Goal: Task Accomplishment & Management: Use online tool/utility

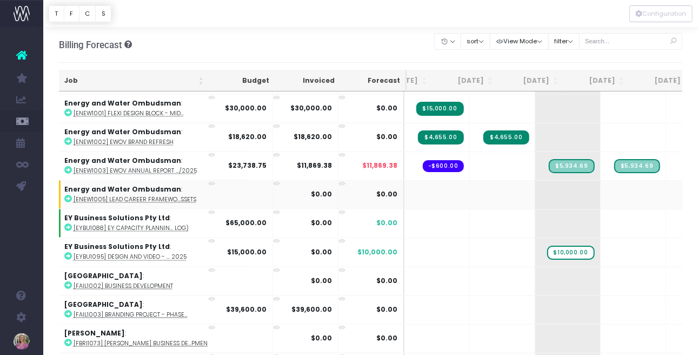
scroll to position [3140, 16]
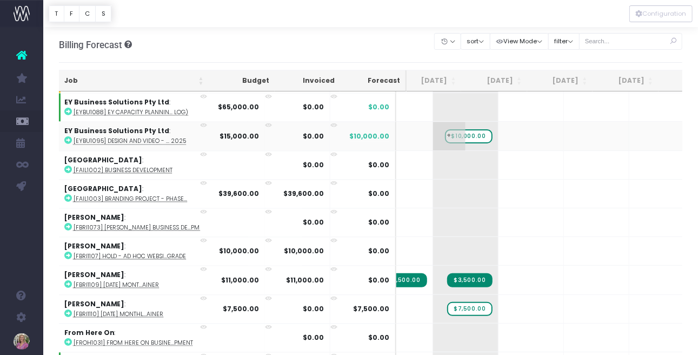
click at [445, 129] on span "$10,000.00" at bounding box center [469, 136] width 48 height 14
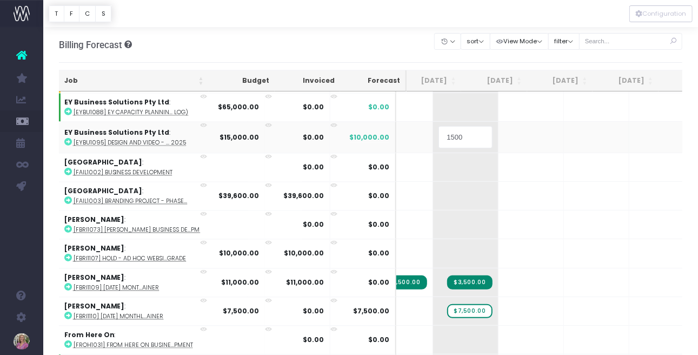
type input "15000"
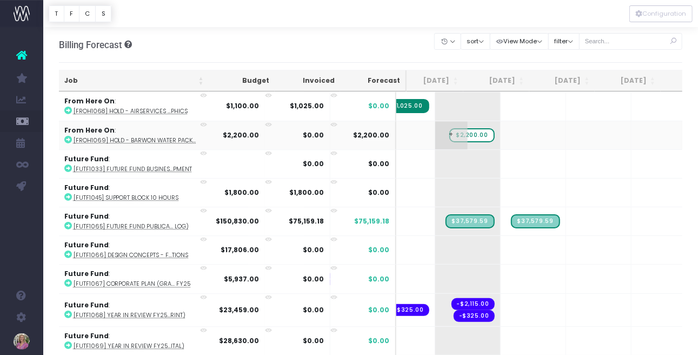
scroll to position [0, 139]
click at [451, 128] on span "$2,200.00" at bounding box center [473, 135] width 45 height 14
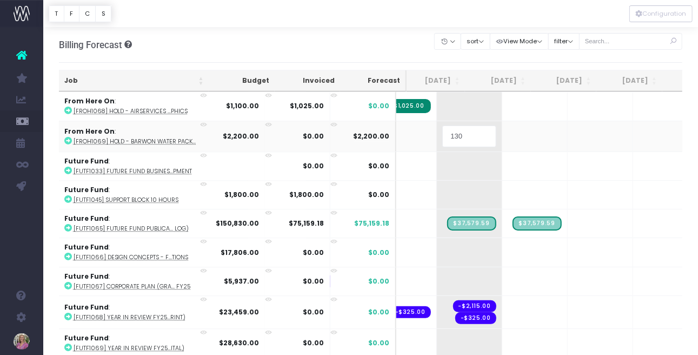
type input "1300"
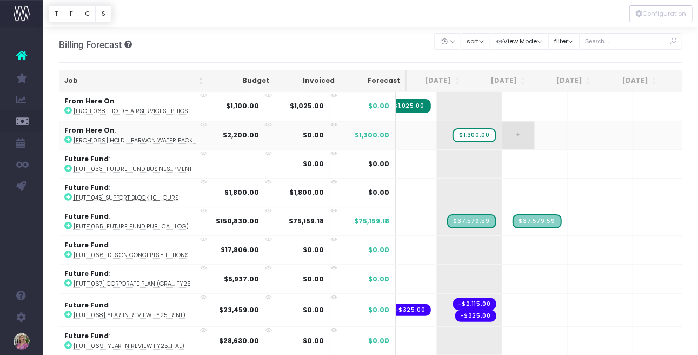
click at [502, 121] on span "+" at bounding box center [518, 135] width 32 height 28
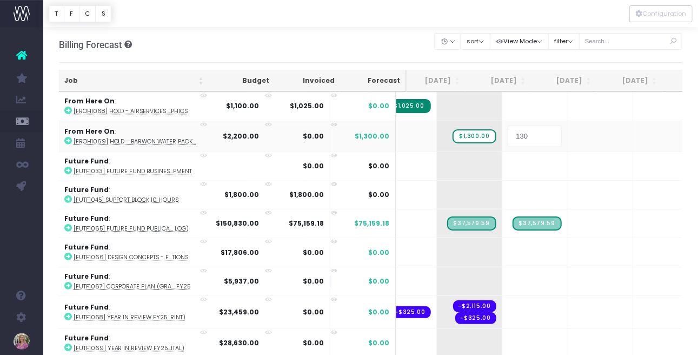
type input "1300"
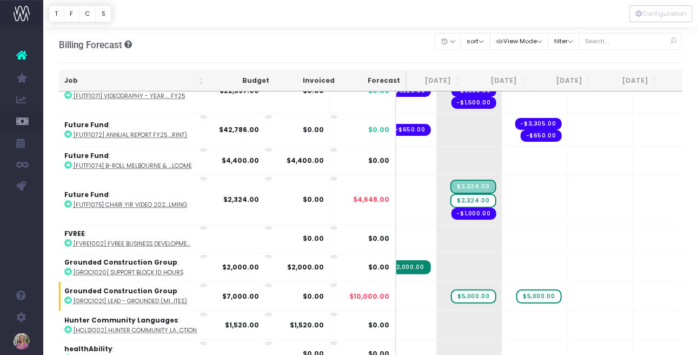
scroll to position [3860, 139]
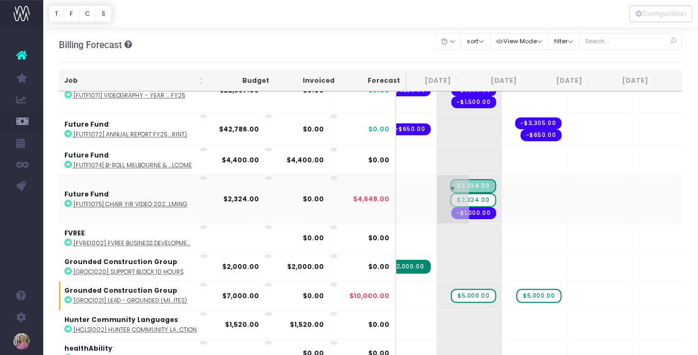
click at [450, 193] on span "$2,324.00" at bounding box center [472, 200] width 45 height 14
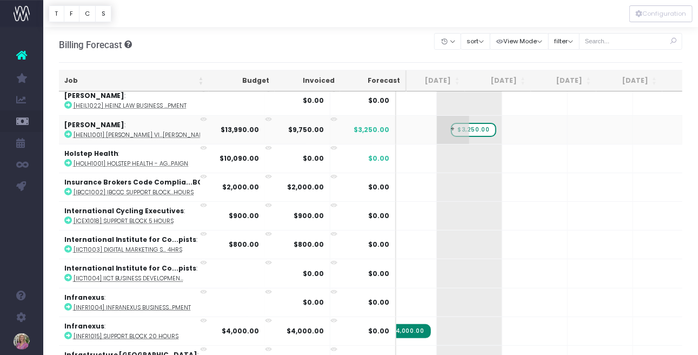
scroll to position [4182, 139]
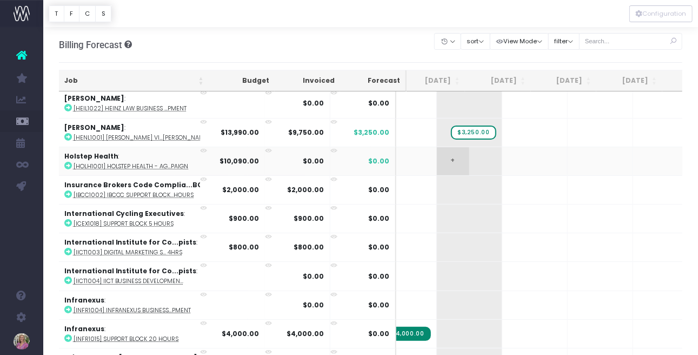
click at [437, 147] on span "+" at bounding box center [453, 161] width 32 height 28
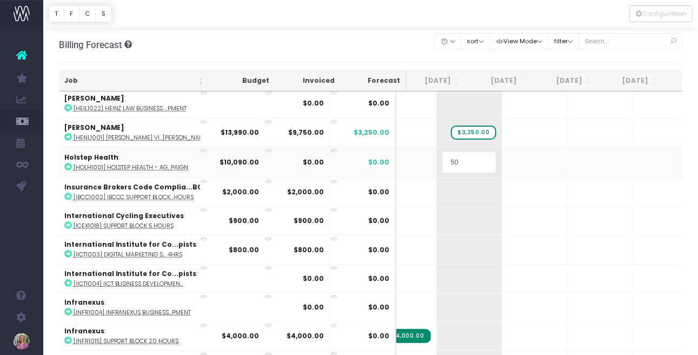
type input "50%"
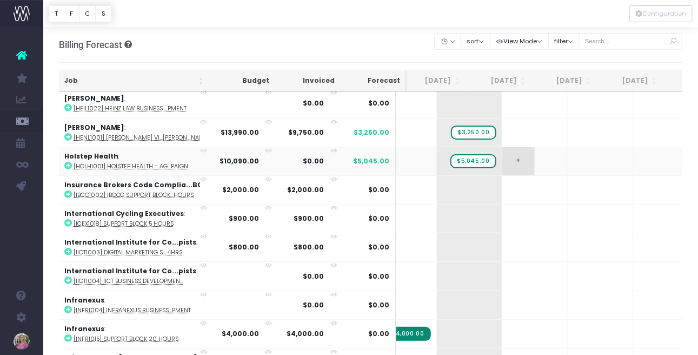
click at [502, 147] on span "+" at bounding box center [518, 161] width 32 height 28
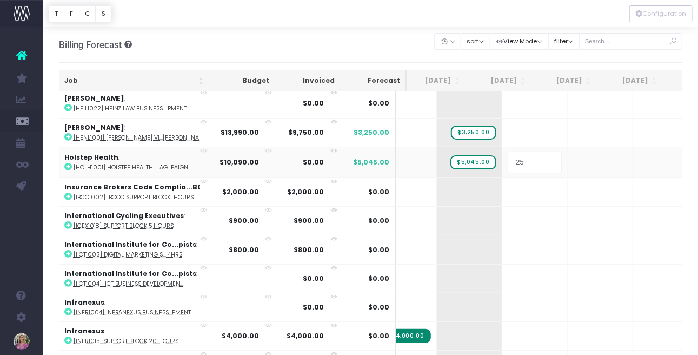
type input "25%"
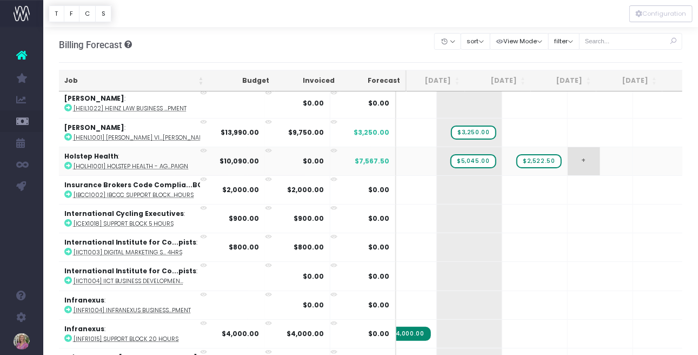
click at [568, 147] on span "+" at bounding box center [584, 161] width 32 height 28
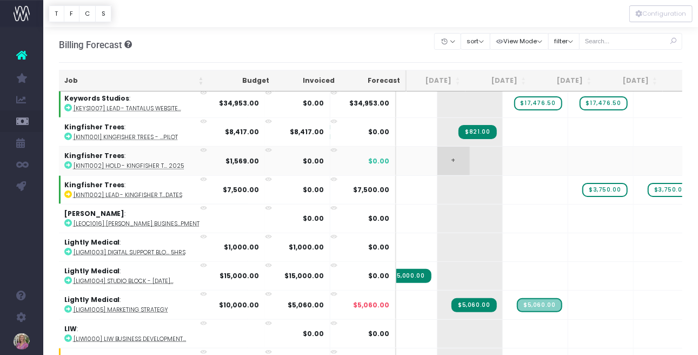
scroll to position [0, 139]
click at [437, 147] on span "+" at bounding box center [453, 161] width 32 height 28
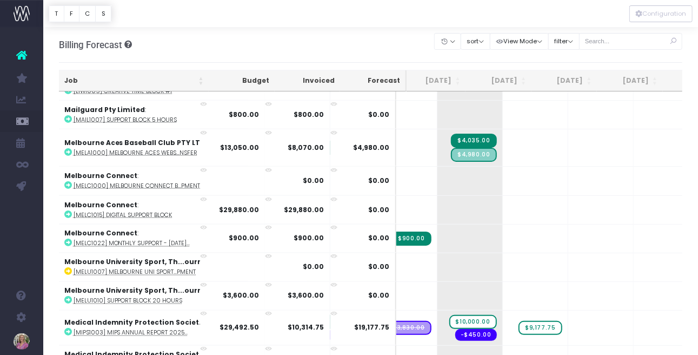
scroll to position [5104, 138]
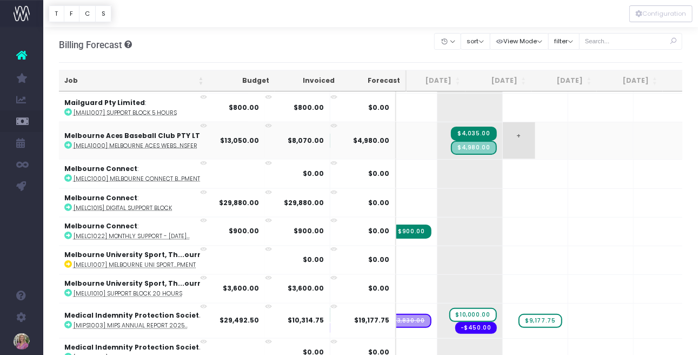
click at [503, 122] on span "+" at bounding box center [519, 140] width 32 height 37
drag, startPoint x: 487, startPoint y: 104, endPoint x: 564, endPoint y: 132, distance: 81.8
click at [0, 0] on span "+" at bounding box center [0, 0] width 0 height 0
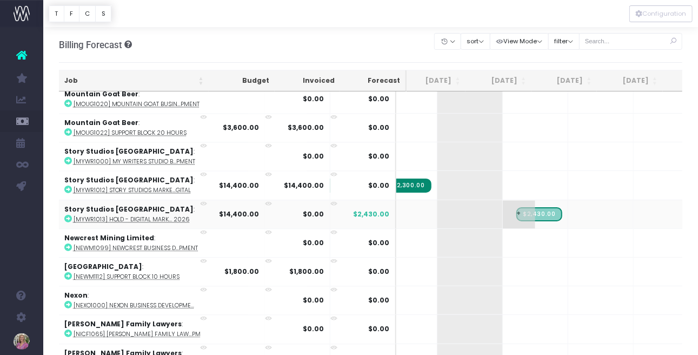
scroll to position [0, 139]
drag, startPoint x: 505, startPoint y: 181, endPoint x: 446, endPoint y: 181, distance: 58.9
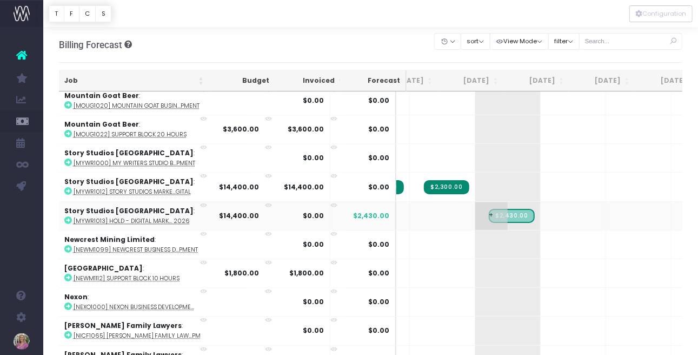
scroll to position [5443, 96]
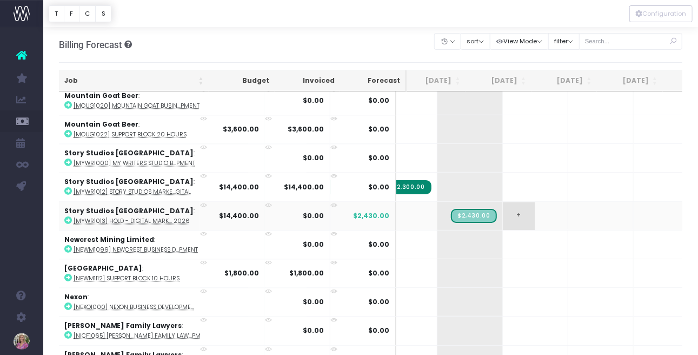
click at [503, 202] on span "+" at bounding box center [519, 216] width 32 height 28
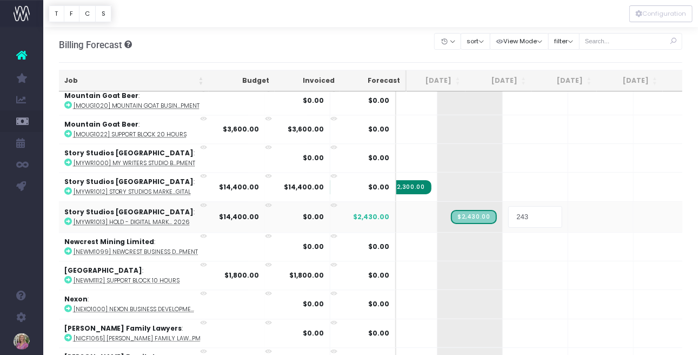
type input "2430"
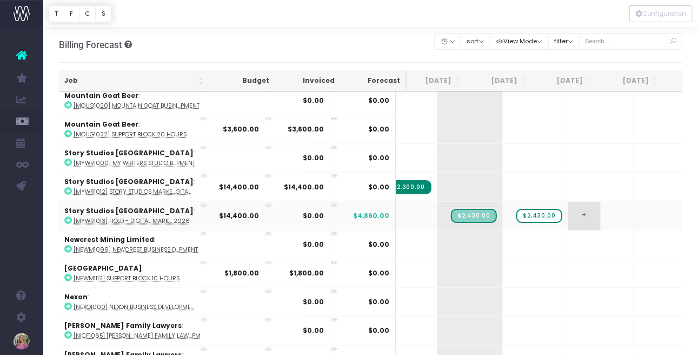
click at [568, 202] on span "+" at bounding box center [584, 216] width 32 height 28
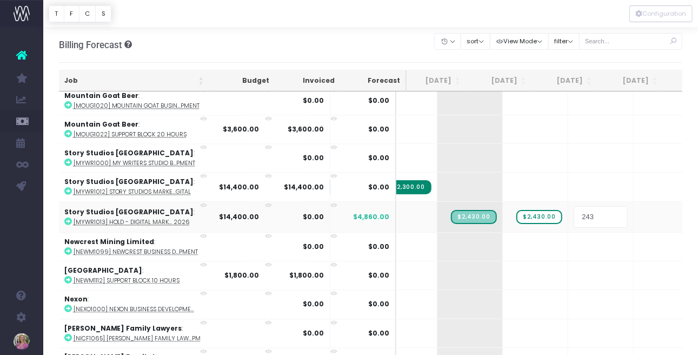
type input "2430"
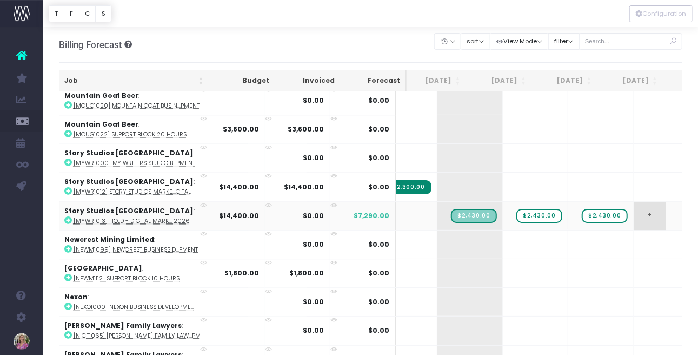
click at [634, 202] on span "+" at bounding box center [650, 216] width 32 height 28
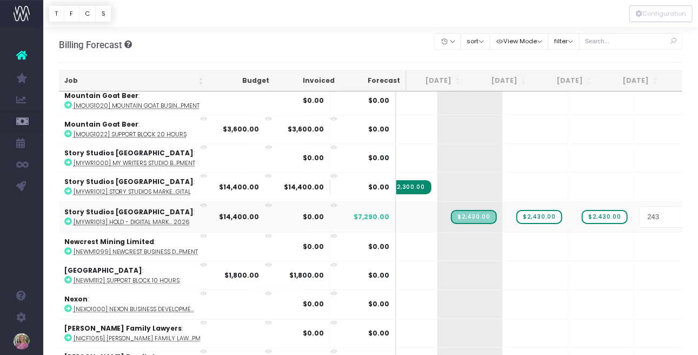
type input "2430"
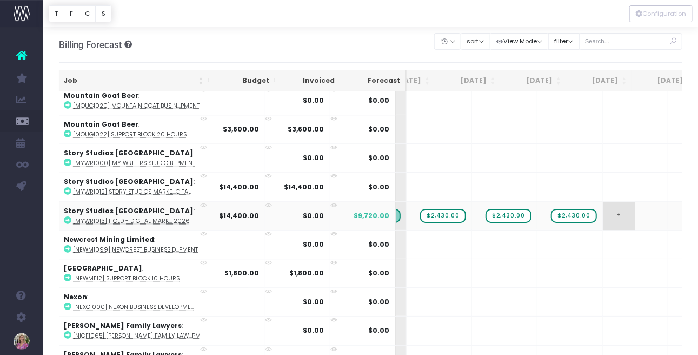
click at [603, 202] on span "+" at bounding box center [619, 216] width 32 height 28
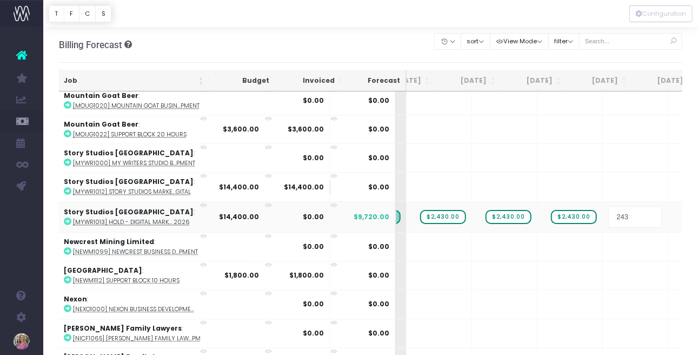
type input "2430"
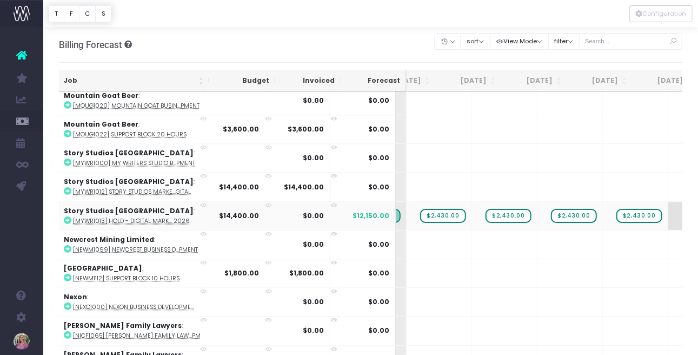
click at [668, 202] on span "+" at bounding box center [684, 216] width 32 height 28
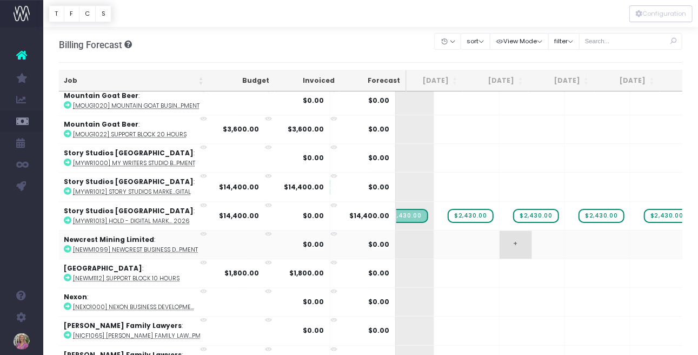
scroll to position [0, 144]
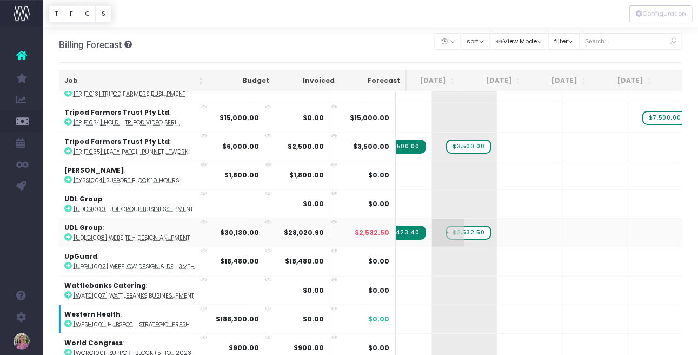
click at [446, 225] on span "$2,532.50" at bounding box center [468, 232] width 45 height 14
click at [432, 218] on span "+" at bounding box center [448, 232] width 32 height 28
drag, startPoint x: 417, startPoint y: 189, endPoint x: 464, endPoint y: 196, distance: 47.5
click at [432, 218] on span "+" at bounding box center [448, 232] width 32 height 28
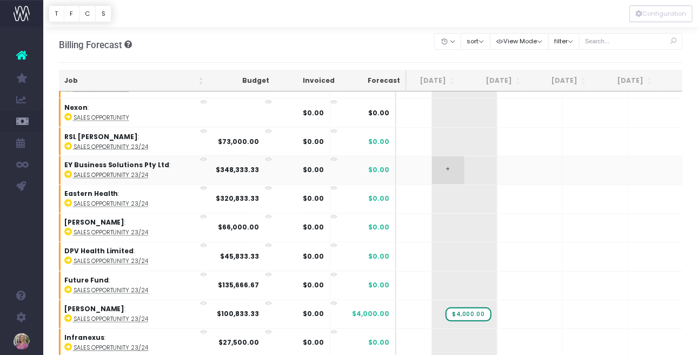
scroll to position [7261, 144]
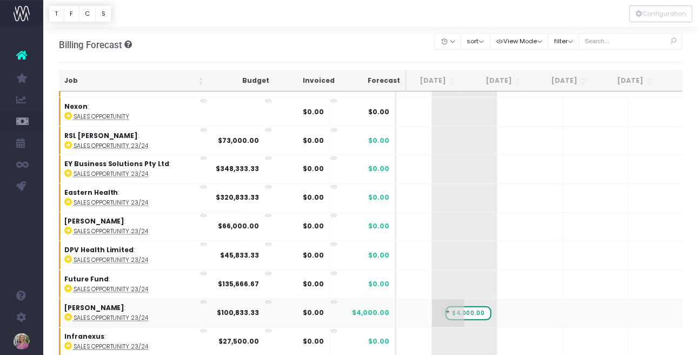
click at [445, 306] on span "$4,000.00" at bounding box center [467, 313] width 45 height 14
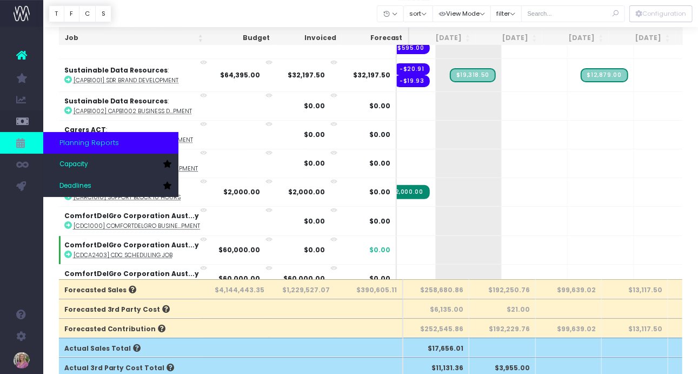
scroll to position [0, 144]
